Goal: Transaction & Acquisition: Purchase product/service

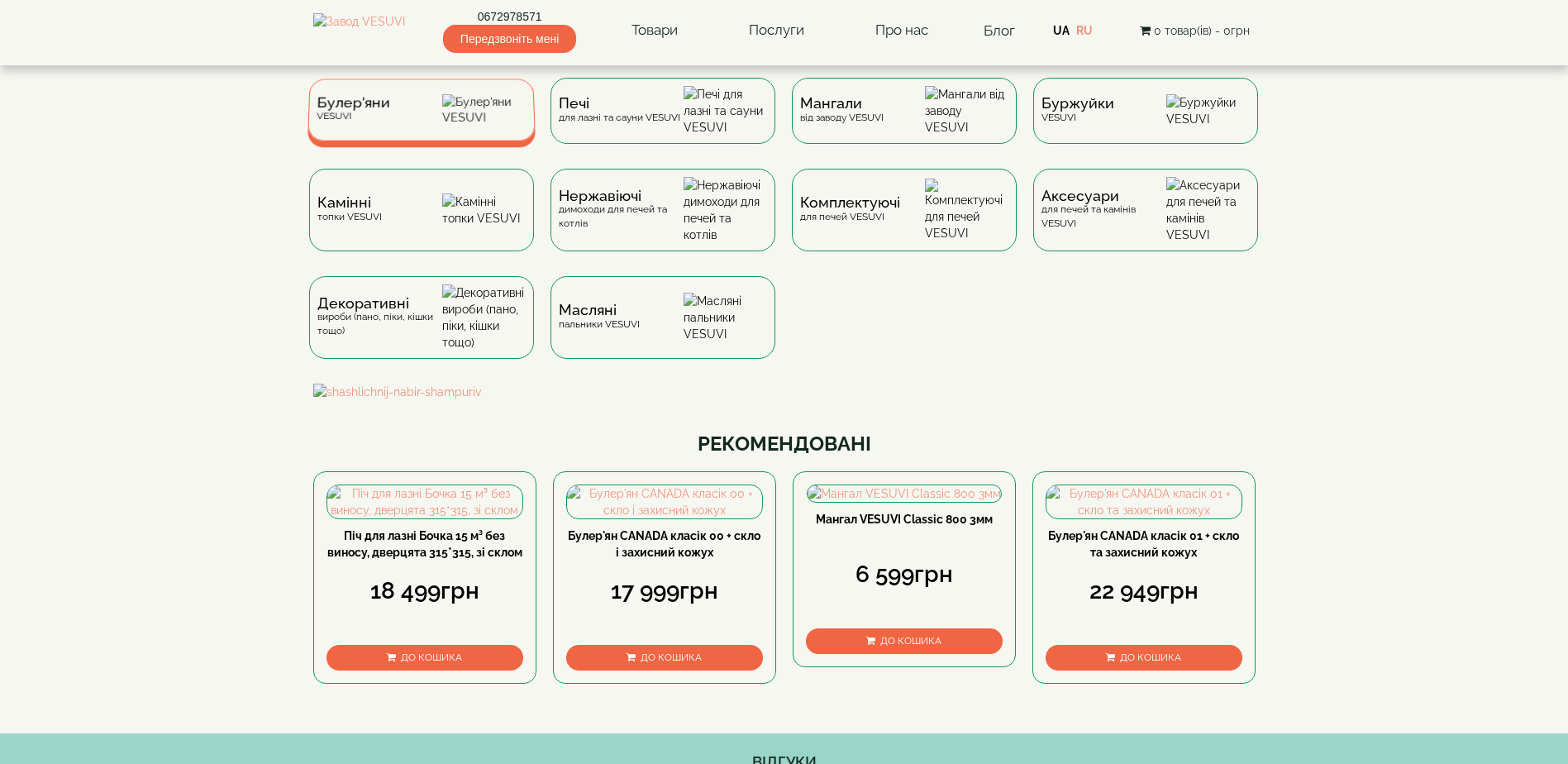
click at [444, 108] on div "Булер'яни VESUVI" at bounding box center [422, 109] width 228 height 62
click at [458, 119] on div "Булер'яни VESUVI" at bounding box center [422, 109] width 228 height 62
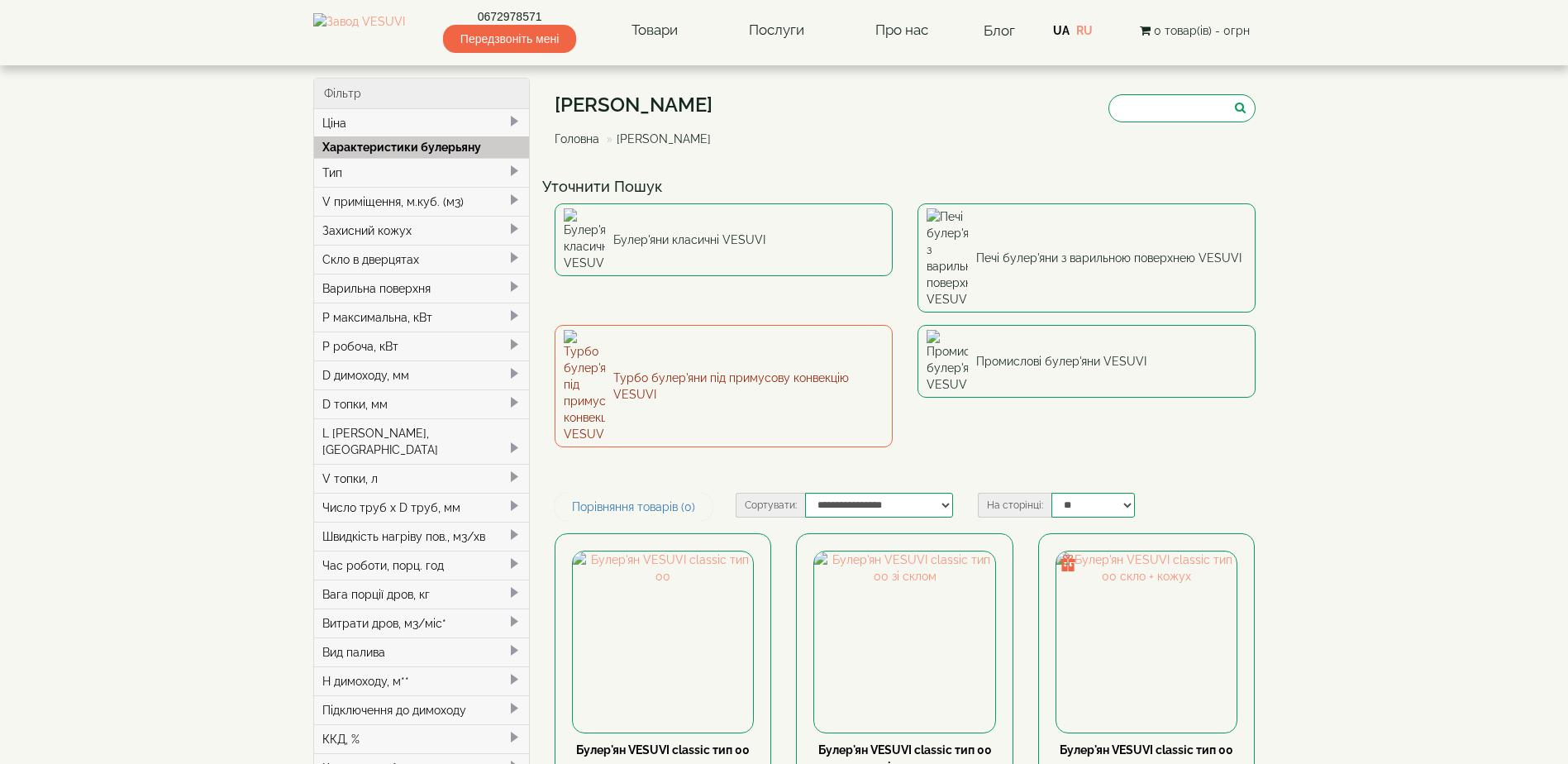
click at [702, 325] on link "Турбо булер'яни під примусову конвекцію VESUVI" at bounding box center [723, 386] width 338 height 122
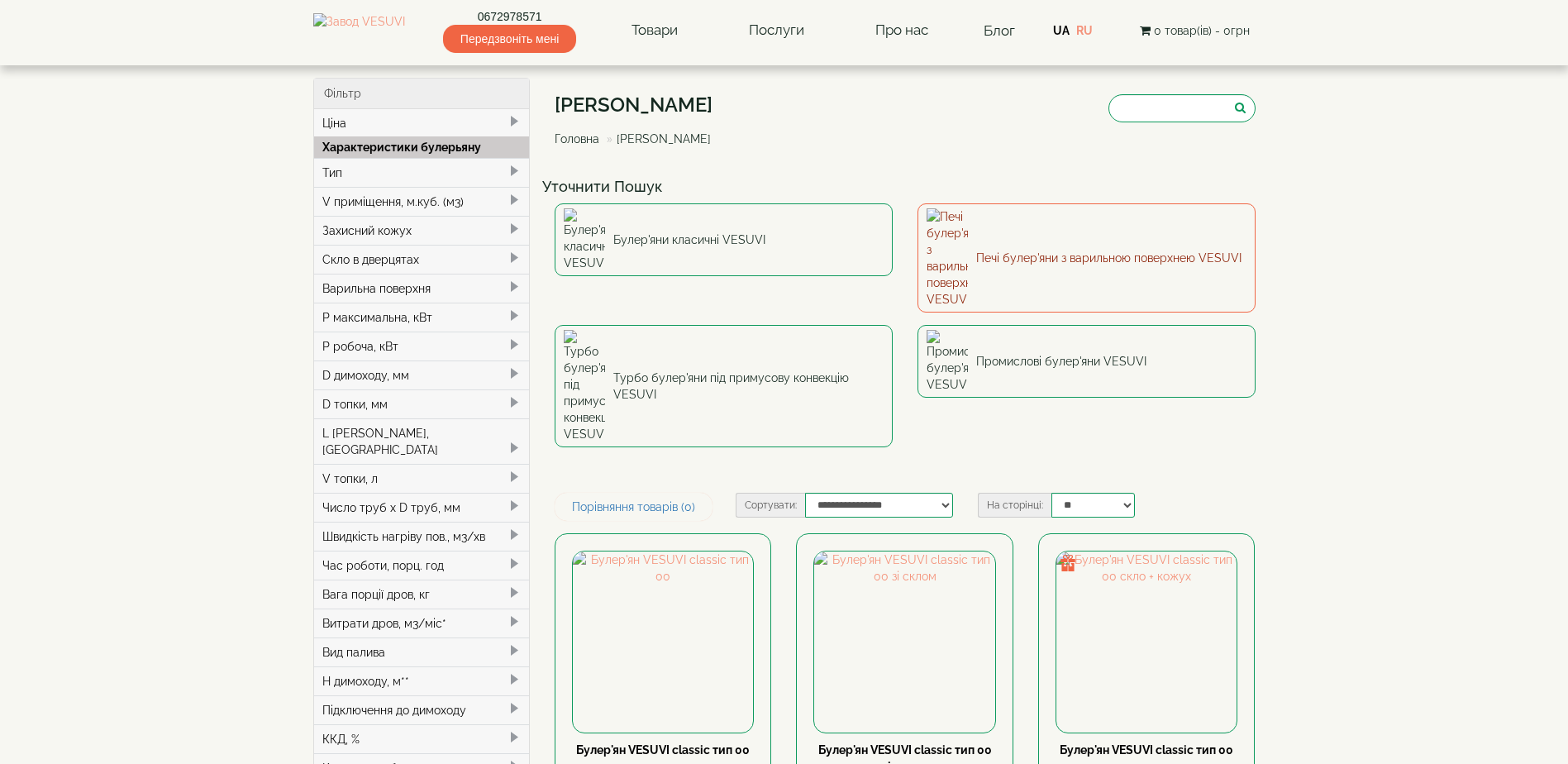
click at [1043, 227] on link "Печі булер'яни з варильною поверхнею VESUVI" at bounding box center [1086, 257] width 338 height 109
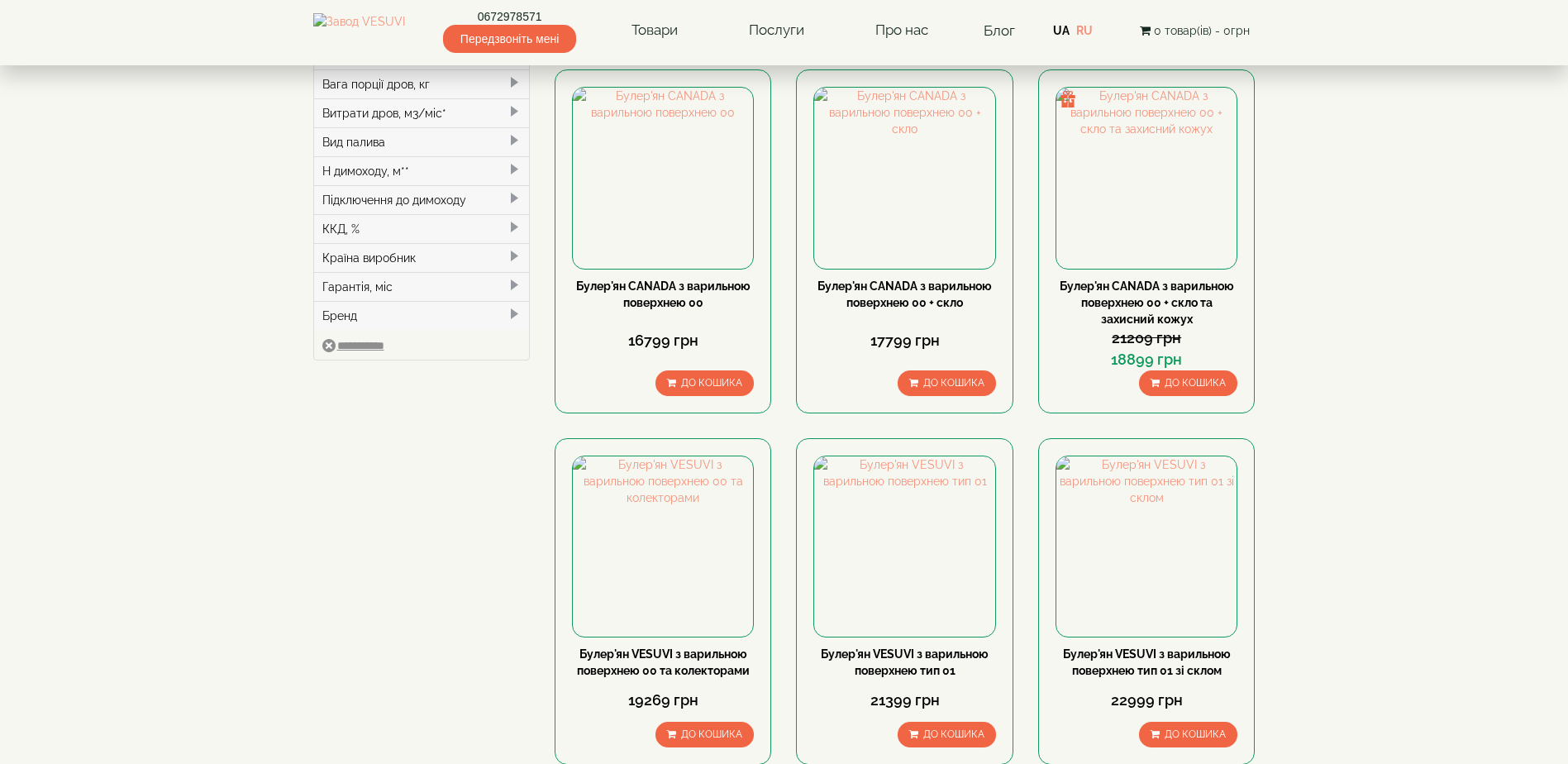
scroll to position [661, 0]
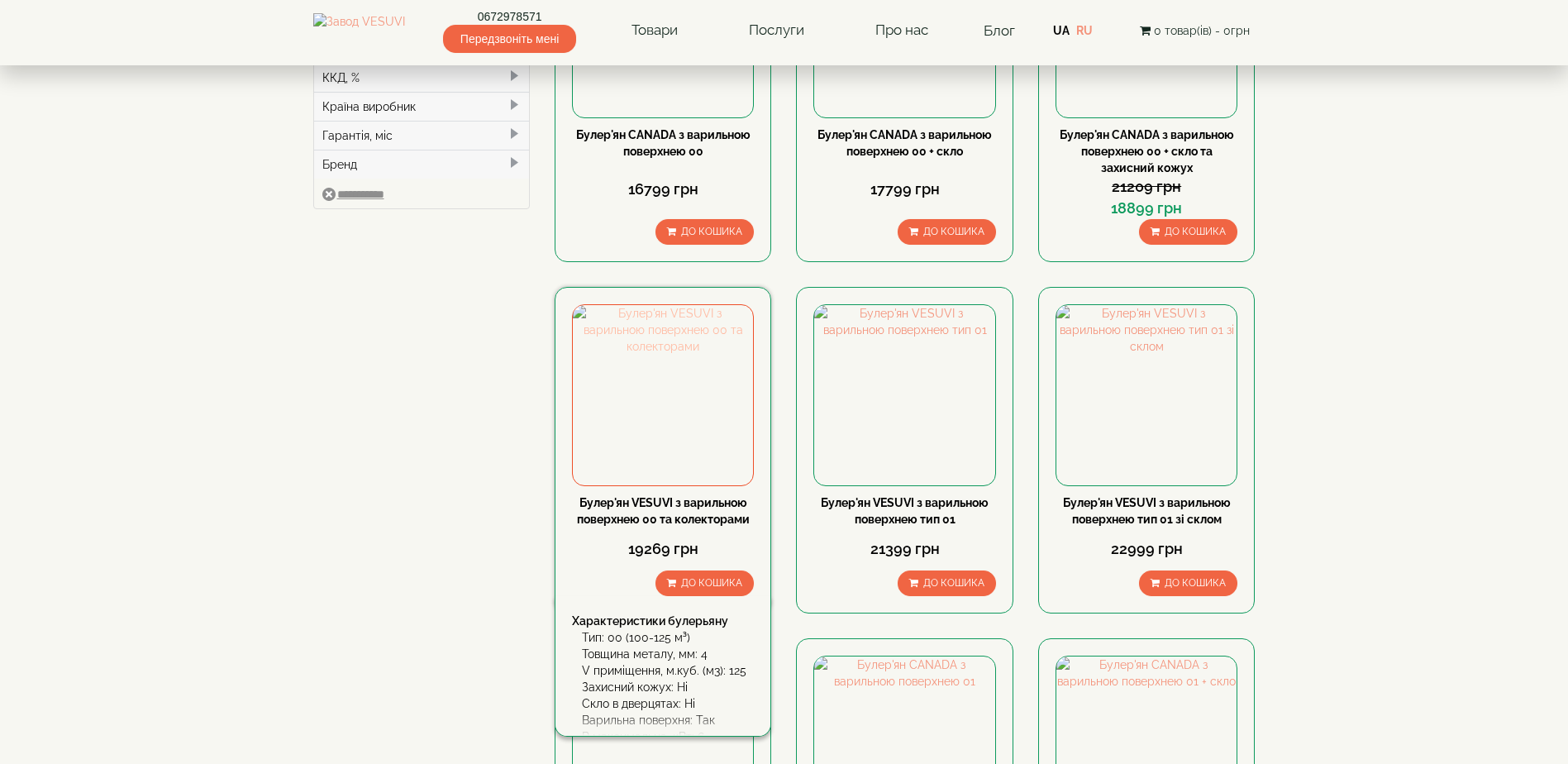
click at [658, 374] on img at bounding box center [663, 395] width 180 height 180
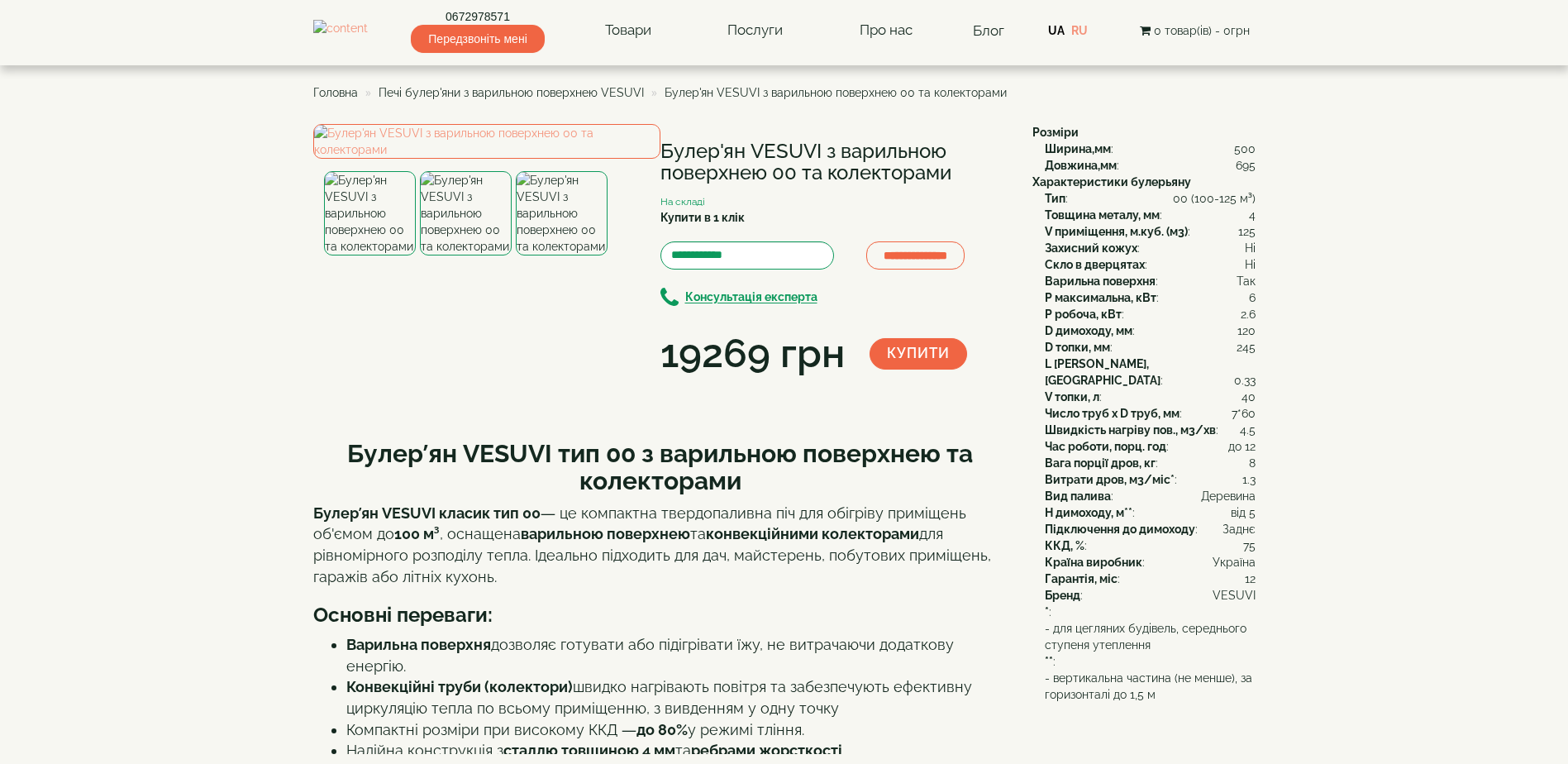
click at [580, 256] on img at bounding box center [561, 213] width 91 height 84
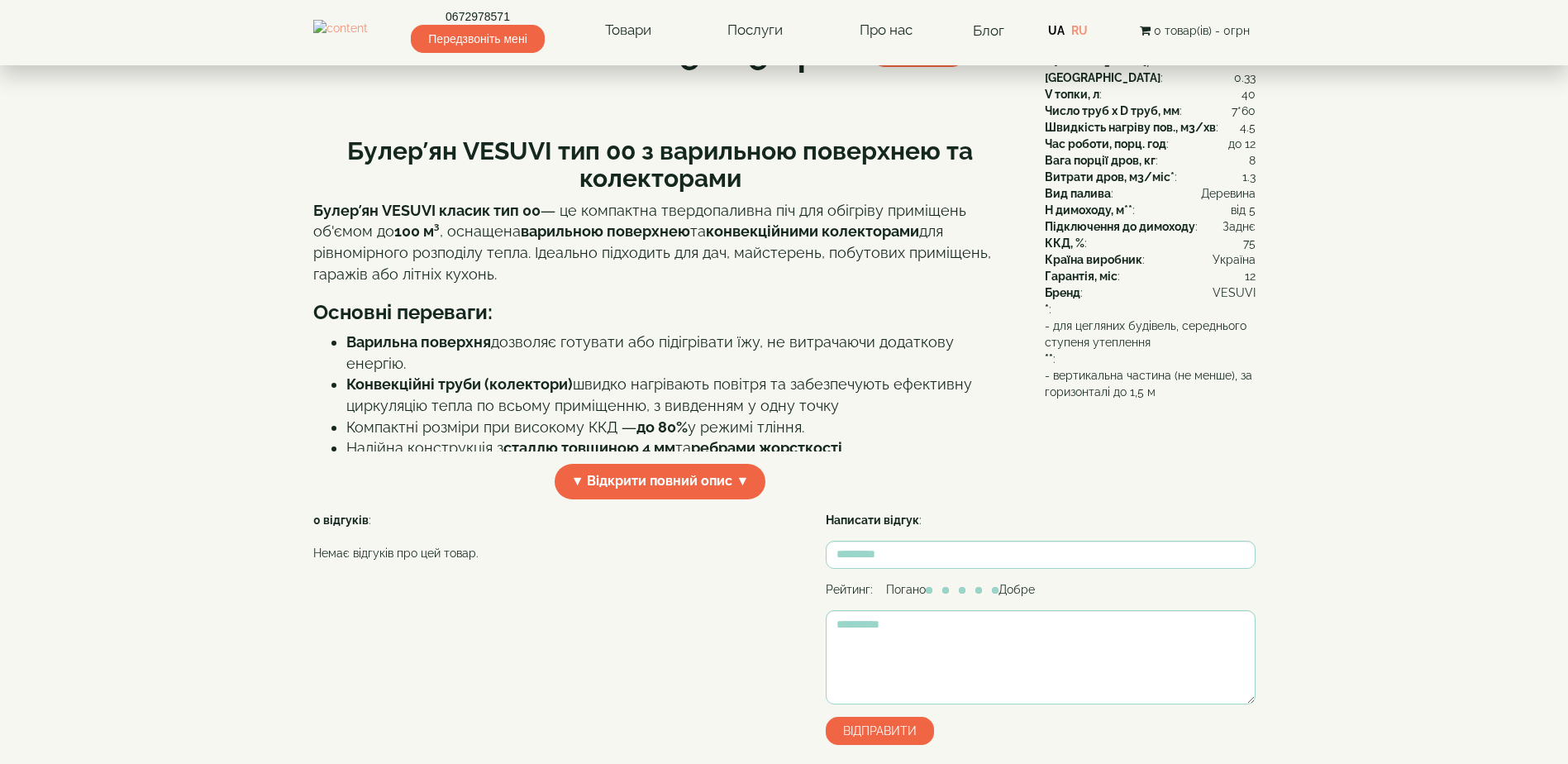
scroll to position [331, 0]
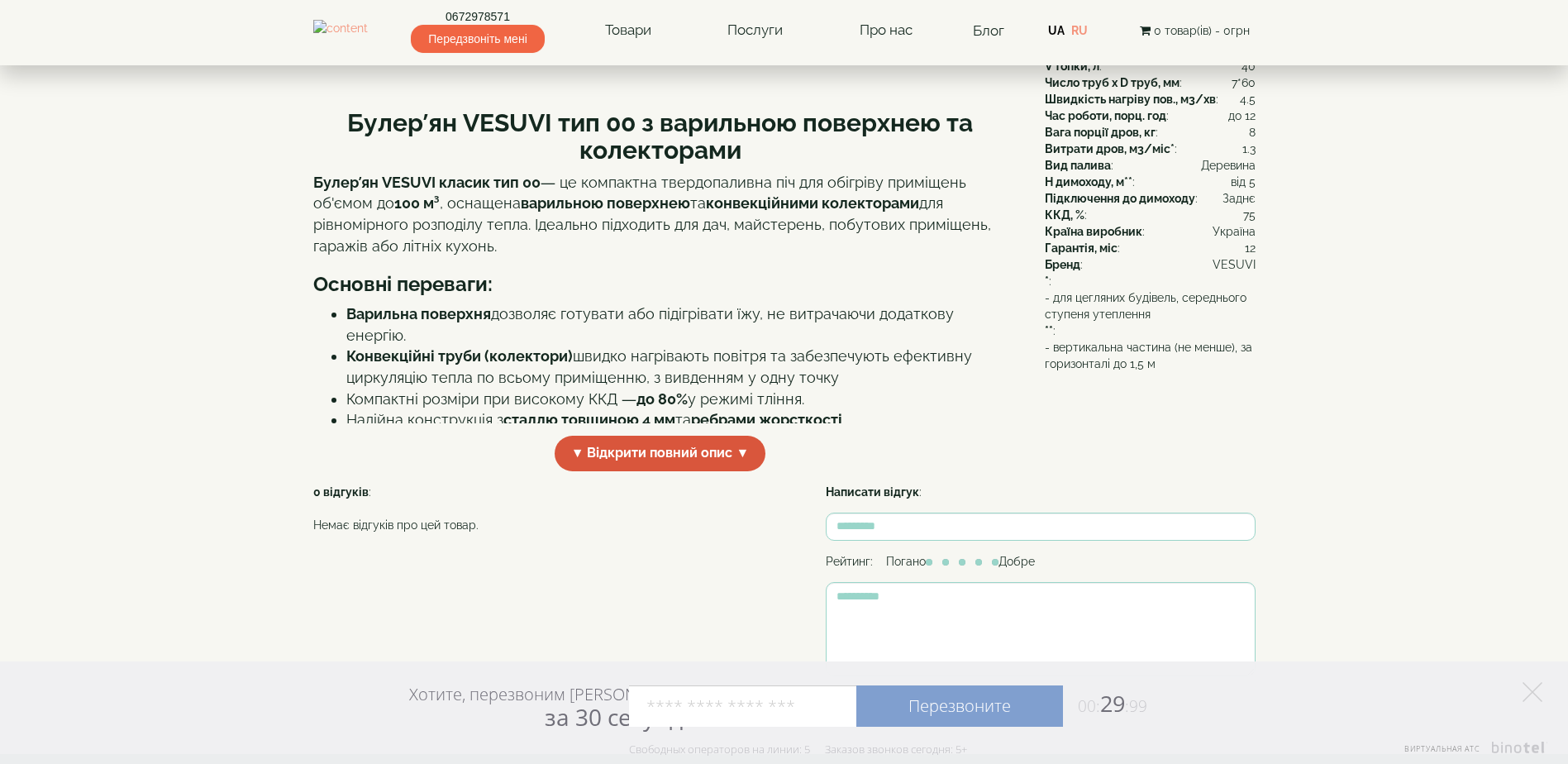
click at [709, 471] on span "▼ Відкрити повний опис ▼" at bounding box center [660, 453] width 211 height 35
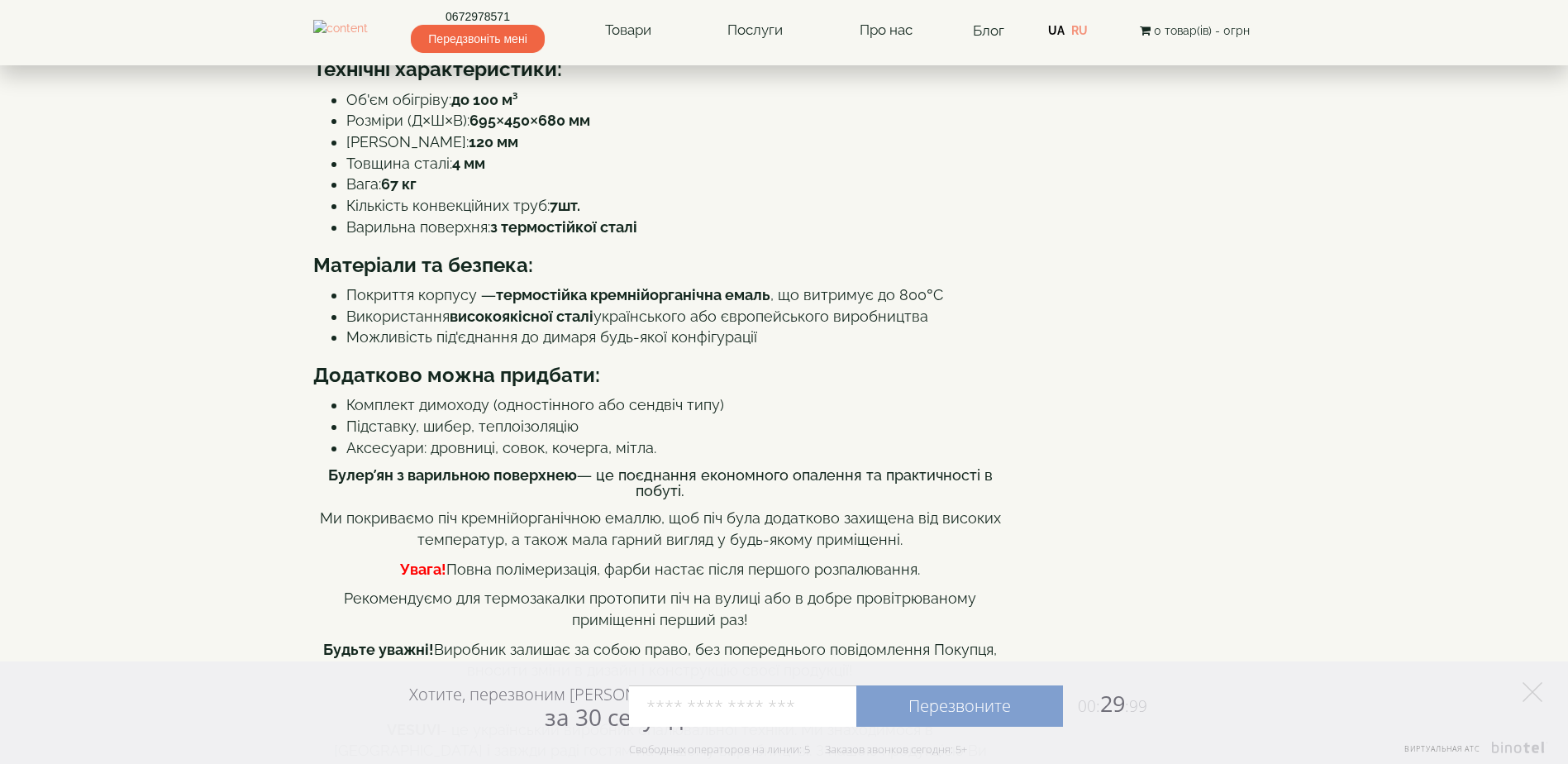
scroll to position [579, 0]
